Goal: Information Seeking & Learning: Learn about a topic

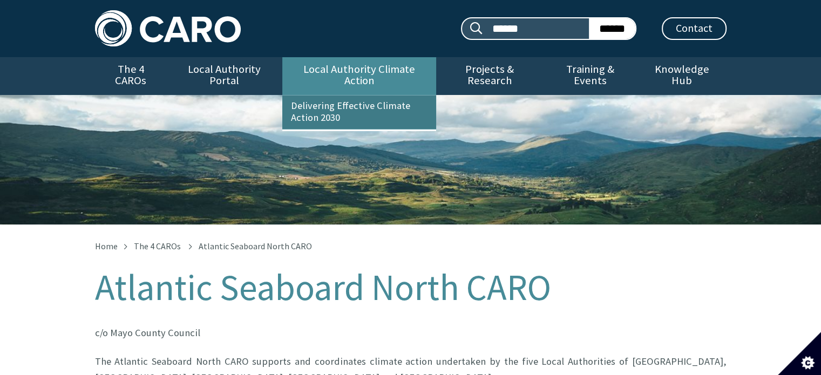
click at [358, 106] on link "Delivering Effective Climate Action 2030" at bounding box center [359, 112] width 154 height 33
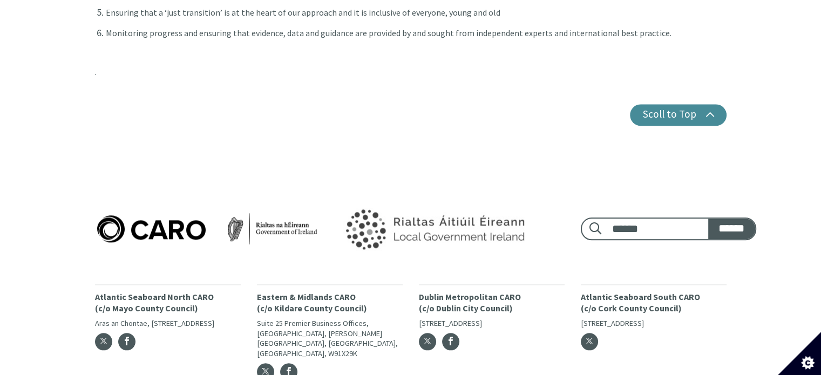
scroll to position [1180, 0]
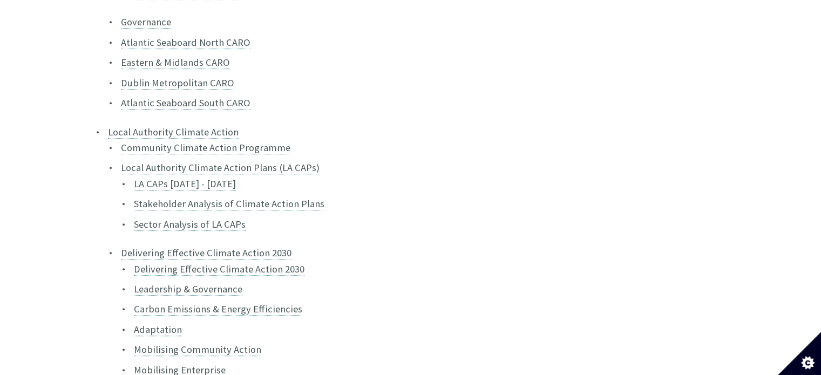
scroll to position [531, 0]
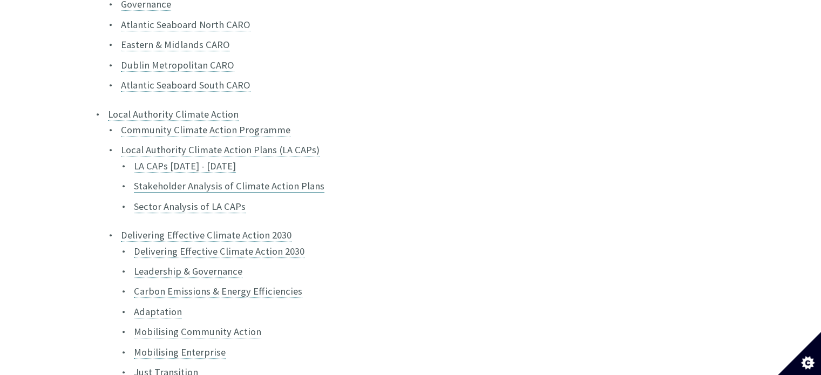
click at [248, 180] on link "Stakeholder Analysis of Climate Action Plans" at bounding box center [229, 186] width 191 height 13
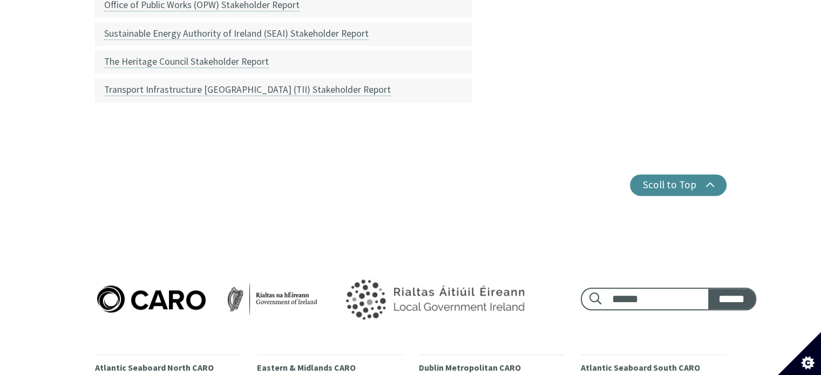
scroll to position [795, 0]
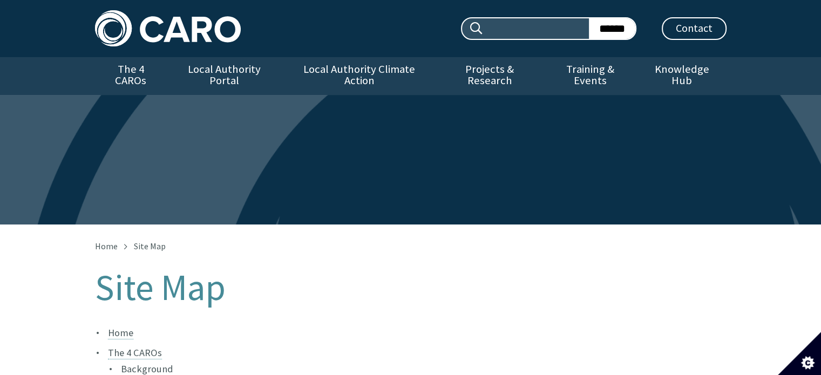
click at [520, 26] on input "Search site:" at bounding box center [536, 28] width 105 height 21
type input "*****"
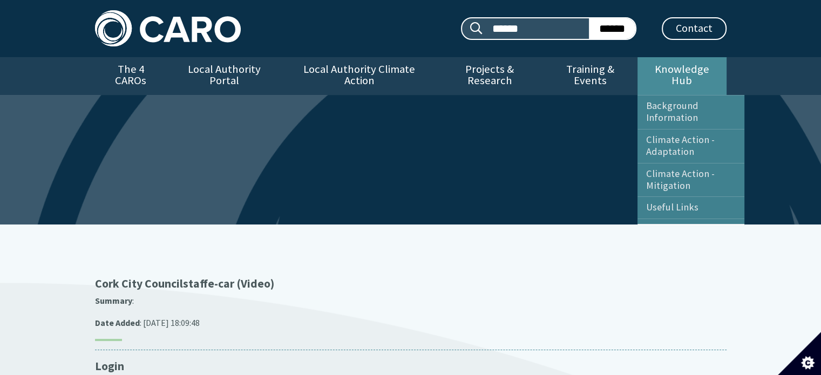
click at [668, 63] on link "Knowledge Hub" at bounding box center [682, 76] width 89 height 38
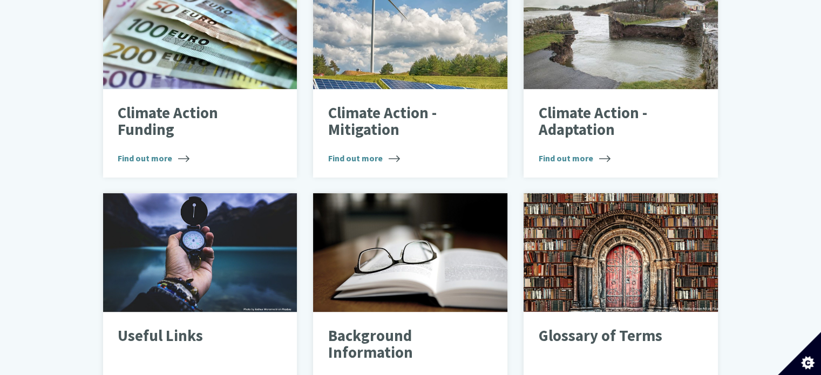
scroll to position [428, 0]
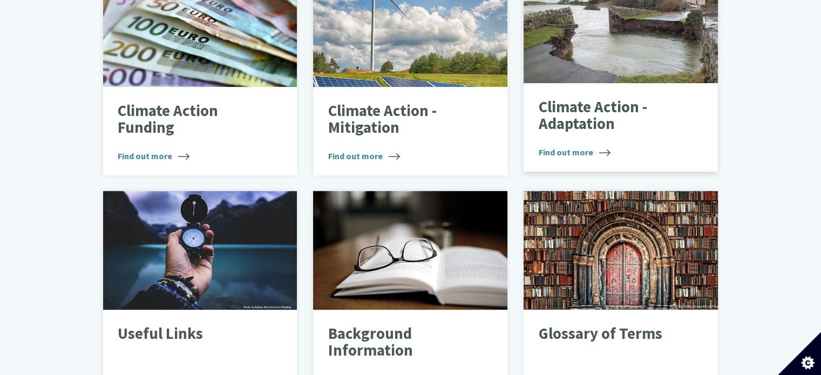
click at [572, 116] on p "Climate Action - Adaptation" at bounding box center [613, 116] width 149 height 34
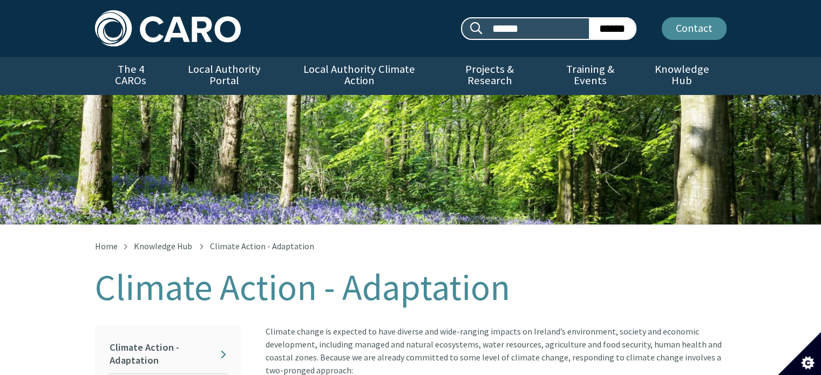
click at [704, 32] on link "Contact" at bounding box center [694, 28] width 65 height 23
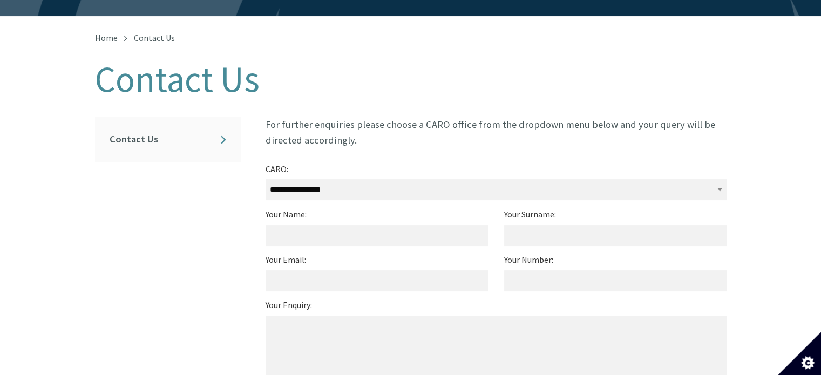
scroll to position [205, 0]
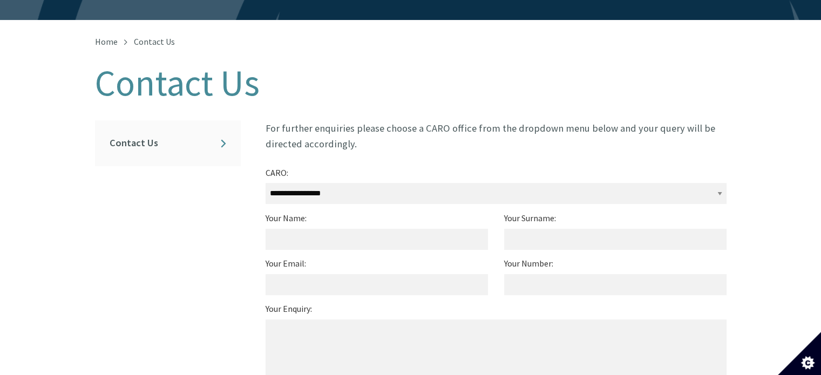
click at [678, 183] on select "**********" at bounding box center [496, 193] width 461 height 21
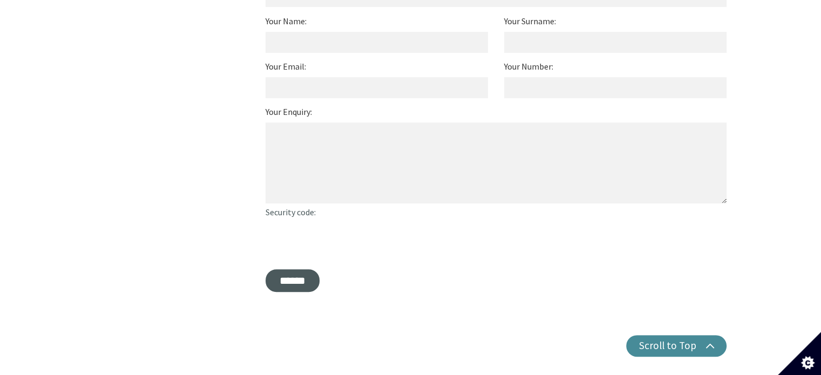
scroll to position [0, 0]
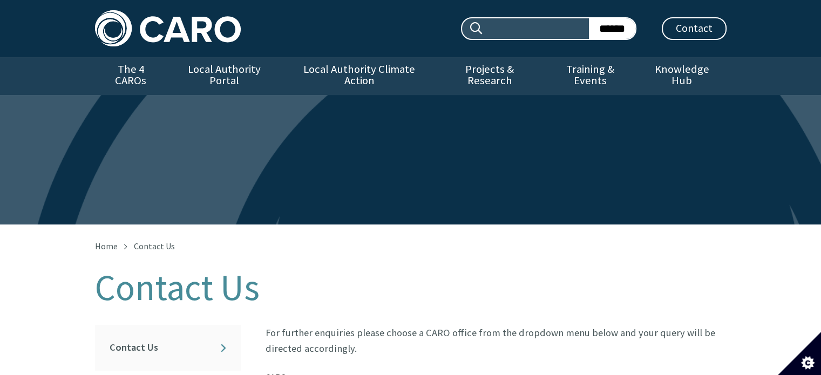
click at [522, 21] on input "Search site:" at bounding box center [536, 28] width 105 height 21
type input "**********"
